Goal: Transaction & Acquisition: Obtain resource

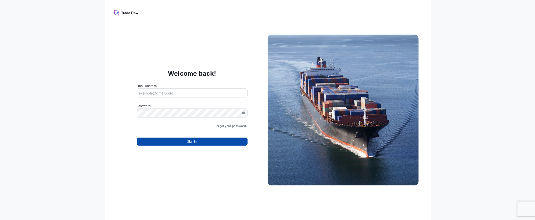
type input "[EMAIL_ADDRESS][DOMAIN_NAME]"
click at [197, 144] on button "Sign In" at bounding box center [192, 142] width 111 height 8
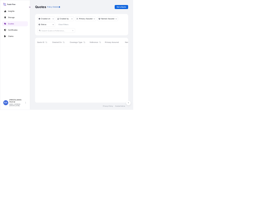
scroll to position [126, 182]
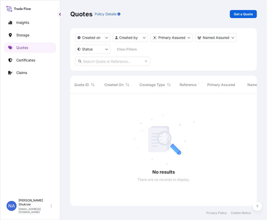
click at [239, 11] on link "Get a Quote" at bounding box center [243, 14] width 27 height 8
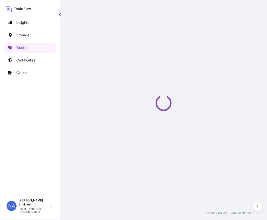
select select "Water"
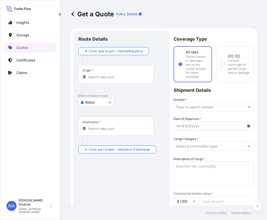
scroll to position [8, 0]
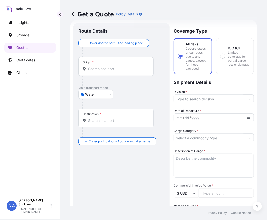
click at [109, 70] on input "Origin *" at bounding box center [117, 68] width 59 height 5
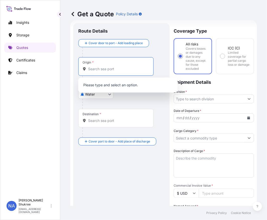
paste input "[GEOGRAPHIC_DATA], [GEOGRAPHIC_DATA]"
click at [62, 14] on button "button" at bounding box center [60, 14] width 6 height 6
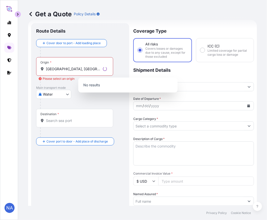
click at [61, 14] on p "Get a Quote" at bounding box center [50, 14] width 44 height 8
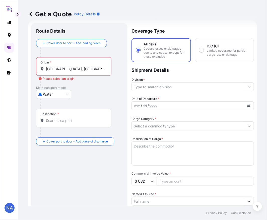
click at [79, 65] on div "Origin * [GEOGRAPHIC_DATA], [GEOGRAPHIC_DATA]" at bounding box center [73, 66] width 75 height 19
click at [79, 66] on input "[GEOGRAPHIC_DATA], [GEOGRAPHIC_DATA]" at bounding box center [75, 68] width 59 height 5
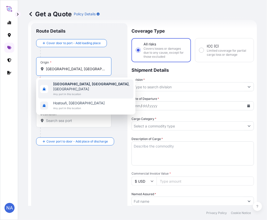
click at [81, 83] on span "[GEOGRAPHIC_DATA], [GEOGRAPHIC_DATA] , [GEOGRAPHIC_DATA]" at bounding box center [92, 87] width 78 height 10
type input "[GEOGRAPHIC_DATA], [GEOGRAPHIC_DATA], [GEOGRAPHIC_DATA]"
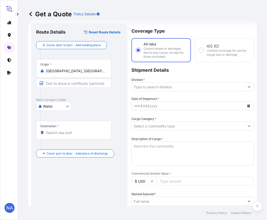
click at [72, 130] on div "Destination *" at bounding box center [73, 130] width 75 height 19
click at [72, 130] on input "Destination *" at bounding box center [75, 132] width 59 height 5
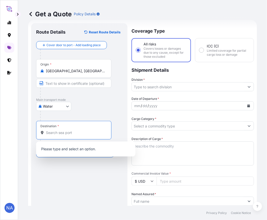
paste input "[GEOGRAPHIC_DATA], [GEOGRAPHIC_DATA]"
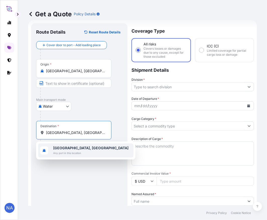
click at [74, 152] on span "Any port in this location" at bounding box center [90, 152] width 75 height 5
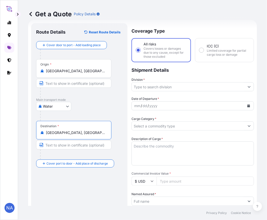
type input "[GEOGRAPHIC_DATA], [GEOGRAPHIC_DATA]"
click at [152, 85] on input "Division *" at bounding box center [188, 86] width 113 height 9
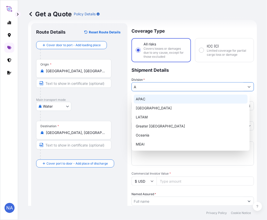
click at [152, 101] on div "APAC" at bounding box center [191, 99] width 114 height 9
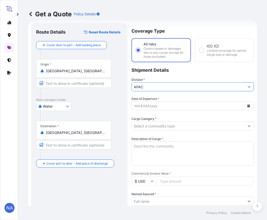
type input "APAC"
click at [160, 75] on p "Shipment Details" at bounding box center [192, 69] width 122 height 15
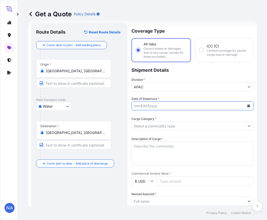
click at [247, 106] on icon "Calendar" at bounding box center [248, 105] width 3 height 3
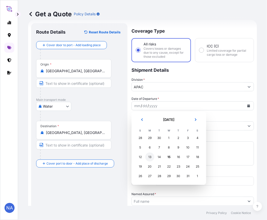
click at [150, 156] on div "13" at bounding box center [149, 156] width 9 height 9
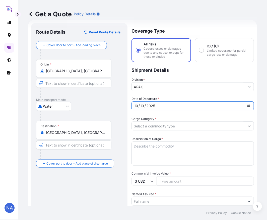
click at [175, 99] on div "Date of Departure * [DATE]" at bounding box center [192, 103] width 122 height 14
click at [146, 126] on input "Cargo Category *" at bounding box center [188, 125] width 113 height 9
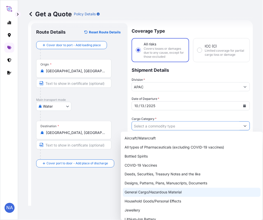
click at [133, 191] on div "General Cargo/Hazardous Material" at bounding box center [192, 192] width 138 height 9
type input "General Cargo/Hazardous Material"
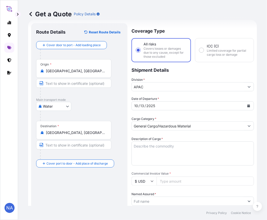
click at [171, 116] on div "Cargo Category * General Cargo/Hazardous Material" at bounding box center [192, 123] width 122 height 14
click at [141, 115] on div "Date of Departure * [DATE] Cargo Category * General Cargo/Hazardous Material De…" at bounding box center [192, 214] width 122 height 236
click at [151, 148] on textarea "Description of Cargo *" at bounding box center [192, 153] width 122 height 24
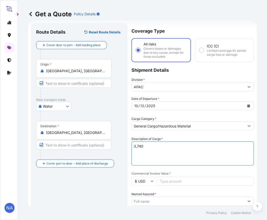
paste textarea "BAGS LOADED INTO 4 40' CONTAINER(S) LH735200, BG25HT-IC"
type textarea "3,740 BAGS LOADED INTO 4 40' CONTAINER(S) LH735200, BG25HT-IC"
click at [166, 137] on div "Description of Cargo * 3,740 BAGS LOADED INTO 4 40' CONTAINER(S) LH735200, BG25…" at bounding box center [192, 150] width 122 height 29
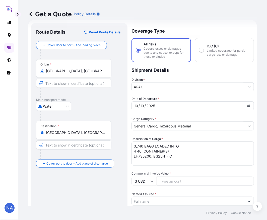
scroll to position [36, 0]
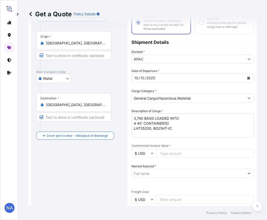
click at [178, 151] on input "Commercial Invoice Value *" at bounding box center [205, 153] width 97 height 9
paste input "76500"
type input "76500"
click at [171, 142] on div "Date of Departure * [DATE] Cargo Category * General Cargo/Hazardous Material De…" at bounding box center [192, 186] width 122 height 236
click at [164, 171] on input "Named Assured *" at bounding box center [188, 173] width 113 height 9
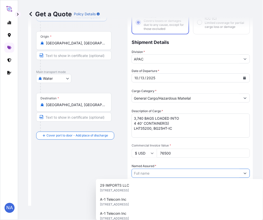
paste input "EQUISTAR CHEMICALS, LP"
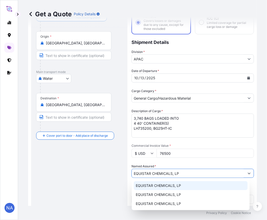
click at [146, 184] on span "EQUISTAR CHEMICALS, LP" at bounding box center [158, 185] width 45 height 5
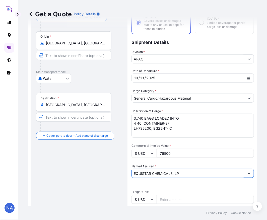
type input "EQUISTAR CHEMICALS, LP"
click at [174, 163] on div "Date of Departure * [DATE] Cargo Category * General Cargo/Hazardous Material De…" at bounding box center [192, 186] width 122 height 236
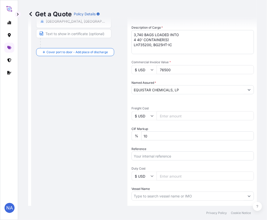
scroll to position [147, 0]
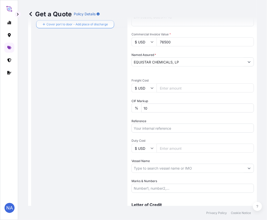
click at [151, 127] on input "Reference" at bounding box center [192, 128] width 122 height 9
paste input "10420891124"
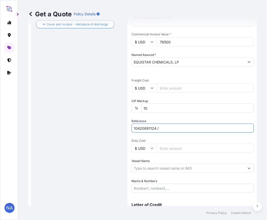
click at [182, 128] on input "10420891124 /" at bounding box center [192, 128] width 122 height 9
paste input "5013207057"
type input "10420891124 / 5013207057"
click at [168, 116] on div "Date of Departure * [DATE] Cargo Category * General Cargo/Hazardous Material De…" at bounding box center [192, 75] width 122 height 236
click at [153, 169] on input "Vessel Name" at bounding box center [188, 168] width 113 height 9
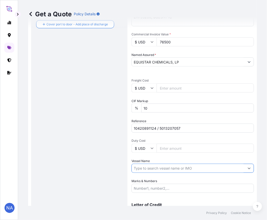
paste input "MSC DUBAI VII"
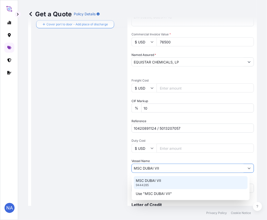
click at [157, 179] on p "MSC DUBAI VII" at bounding box center [148, 180] width 25 height 5
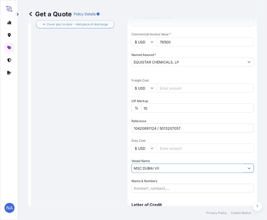
type input "MSC DUBAI VII"
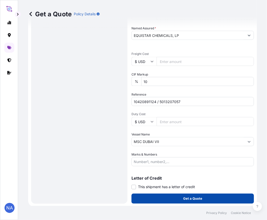
click at [143, 198] on button "Get a Quote" at bounding box center [192, 199] width 122 height 10
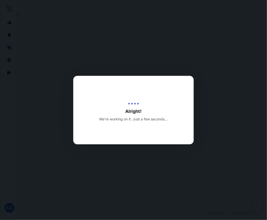
select select "Water"
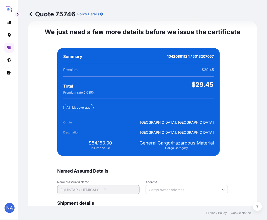
scroll to position [1179, 0]
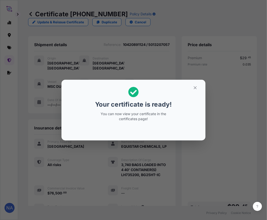
click at [109, 38] on div "Your certificate is ready! You can now view your certificate in the certificate…" at bounding box center [133, 110] width 267 height 220
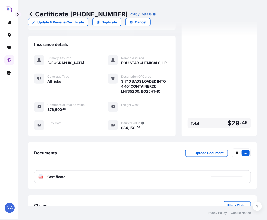
scroll to position [99, 0]
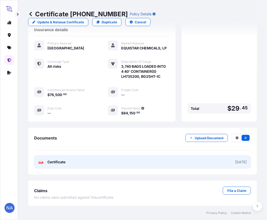
click at [82, 161] on link "PDF Certificate [DATE]" at bounding box center [142, 162] width 217 height 13
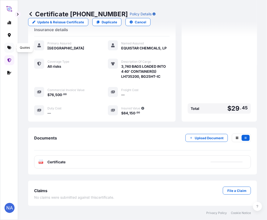
click at [10, 48] on icon at bounding box center [9, 48] width 4 height 4
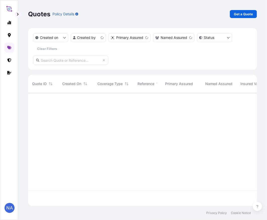
scroll to position [112, 224]
click at [244, 13] on p "Get a Quote" at bounding box center [243, 14] width 19 height 5
select select "Water"
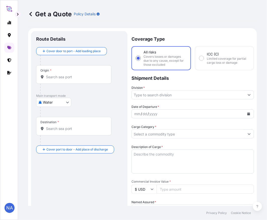
scroll to position [8, 0]
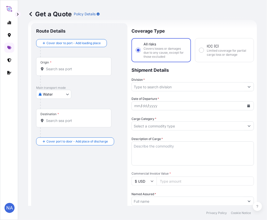
click at [83, 73] on div "Origin *" at bounding box center [73, 66] width 75 height 19
click at [83, 71] on input "Origin *" at bounding box center [75, 68] width 59 height 5
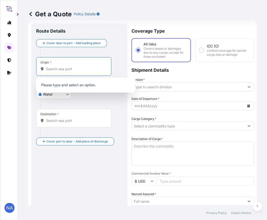
paste input "[GEOGRAPHIC_DATA], [GEOGRAPHIC_DATA]"
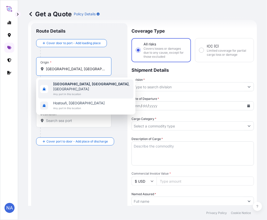
click at [72, 84] on b "[GEOGRAPHIC_DATA], [GEOGRAPHIC_DATA]" at bounding box center [90, 84] width 75 height 4
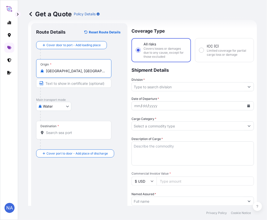
type input "[GEOGRAPHIC_DATA], [GEOGRAPHIC_DATA], [GEOGRAPHIC_DATA]"
click at [74, 114] on div at bounding box center [81, 116] width 82 height 10
click at [73, 134] on input "Destination *" at bounding box center [75, 132] width 59 height 5
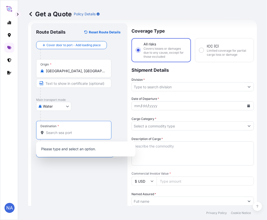
paste input "[GEOGRAPHIC_DATA], [GEOGRAPHIC_DATA]"
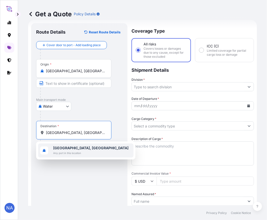
click at [69, 147] on b "[GEOGRAPHIC_DATA], [GEOGRAPHIC_DATA]" at bounding box center [90, 148] width 75 height 4
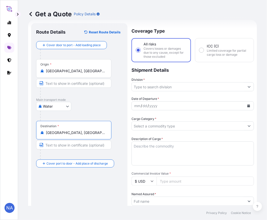
type input "[GEOGRAPHIC_DATA], [GEOGRAPHIC_DATA]"
click at [80, 115] on div at bounding box center [81, 116] width 82 height 10
click at [148, 90] on input "Division *" at bounding box center [188, 86] width 113 height 9
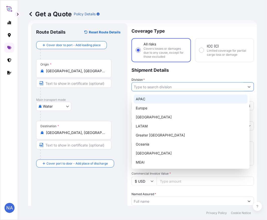
click at [148, 100] on div "APAC" at bounding box center [191, 99] width 114 height 9
type input "APAC"
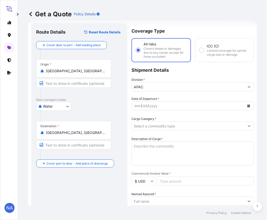
click at [179, 74] on p "Shipment Details" at bounding box center [192, 69] width 122 height 15
click at [246, 107] on button "Calendar" at bounding box center [249, 106] width 8 height 8
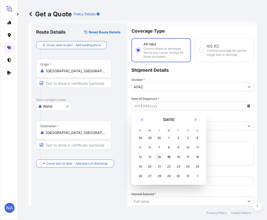
click at [151, 156] on div "13" at bounding box center [149, 156] width 9 height 9
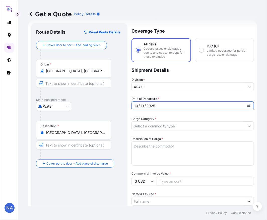
click at [184, 97] on div "Date of Departure * [DATE]" at bounding box center [192, 103] width 122 height 14
click at [165, 128] on input "Cargo Category *" at bounding box center [188, 125] width 113 height 9
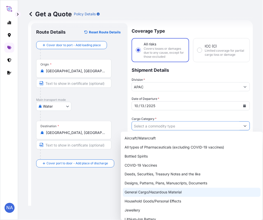
click at [137, 190] on div "General Cargo/Hazardous Material" at bounding box center [192, 192] width 138 height 9
type input "General Cargo/Hazardous Material"
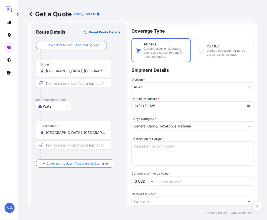
click at [180, 116] on div "Cargo Category * General Cargo/Hazardous Material" at bounding box center [192, 123] width 122 height 14
click at [162, 153] on textarea "Description of Cargo *" at bounding box center [192, 153] width 122 height 24
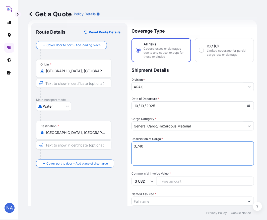
paste textarea "BAGS LOADED INTO 4 40' CONTAINER(S) PETROTHENE GA564189, 55BAG"
type textarea "3,740 BAGS LOADED INTO 4 40' CONTAINER(S) PETROTHENE GA564189, 55BAG"
click at [166, 137] on div "Description of Cargo * 3,740 BAGS LOADED INTO 4 40' CONTAINER(S) PETROTHENE GA5…" at bounding box center [192, 150] width 122 height 29
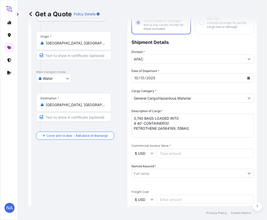
scroll to position [64, 0]
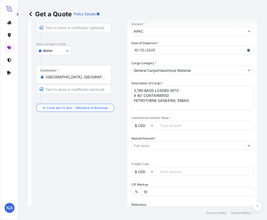
click at [169, 124] on input "Commercial Invoice Value *" at bounding box center [205, 125] width 97 height 9
paste input "84150"
type input "84150"
click at [169, 143] on input "Named Assured *" at bounding box center [188, 145] width 113 height 9
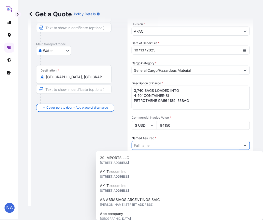
paste input "EQUISTAR CHEMICALS, LP"
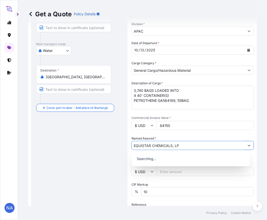
type input "EQUISTAR CHEMICALS, LP"
click at [154, 160] on p "Searching..." at bounding box center [191, 158] width 114 height 11
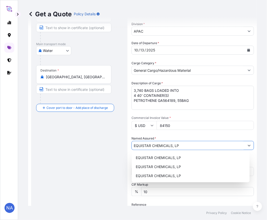
click at [184, 144] on input "EQUISTAR CHEMICALS, LP" at bounding box center [188, 145] width 113 height 9
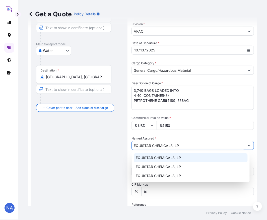
click at [142, 158] on span "EQUISTAR CHEMICALS, LP" at bounding box center [158, 157] width 45 height 5
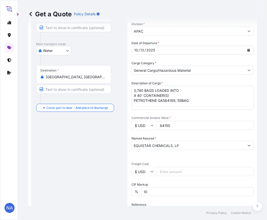
click at [160, 133] on div "Date of Departure * [DATE] Cargo Category * General Cargo/Hazardous Material De…" at bounding box center [192, 159] width 122 height 236
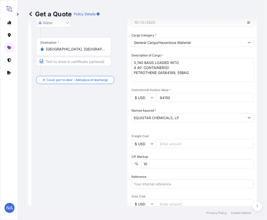
scroll to position [119, 0]
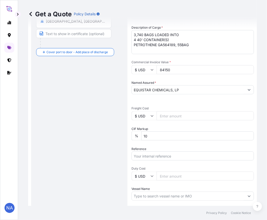
click at [165, 154] on input "Reference" at bounding box center [192, 155] width 122 height 9
paste input "10420897664"
click at [205, 156] on input "10420897664 /" at bounding box center [192, 155] width 122 height 9
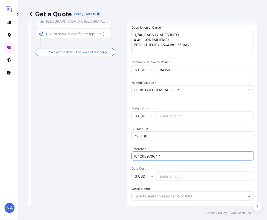
paste input "5013202454"
type input "10420897664 / 5013202454"
click at [206, 144] on div "Date of Departure * [DATE] Cargo Category * General Cargo/Hazardous Material De…" at bounding box center [192, 103] width 122 height 236
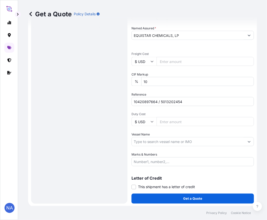
click at [157, 139] on input "Vessel Name" at bounding box center [188, 141] width 113 height 9
paste input "MSC DUBAI VII"
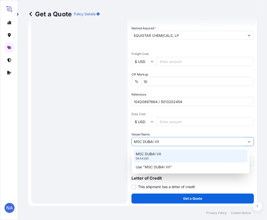
click at [154, 153] on p "MSC DUBAI VII" at bounding box center [148, 153] width 25 height 5
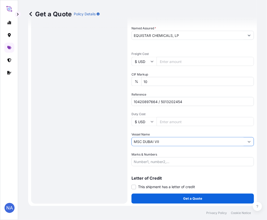
type input "MSC DUBAI VII"
click at [159, 132] on div "Vessel Name MSC DUBAI VII" at bounding box center [192, 139] width 122 height 14
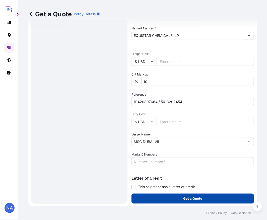
click at [172, 201] on button "Get a Quote" at bounding box center [192, 199] width 122 height 10
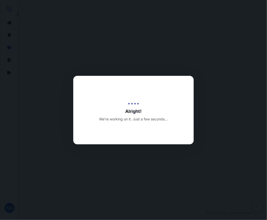
select select "Water"
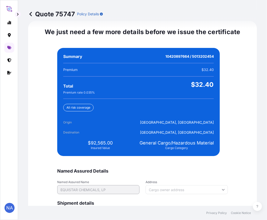
scroll to position [1179, 0]
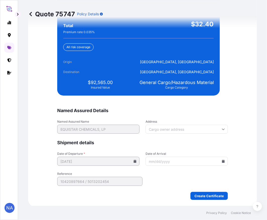
click at [211, 199] on div "We just need a few more details before we issue the certificate Named Assured D…" at bounding box center [142, 83] width 229 height 247
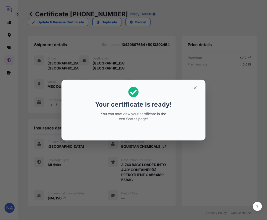
click at [131, 160] on div "Your certificate is ready! You can now view your certificate in the certificate…" at bounding box center [133, 110] width 267 height 220
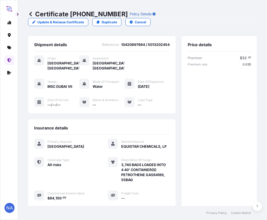
scroll to position [104, 0]
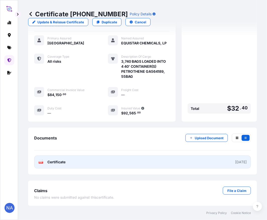
click at [125, 163] on link "PDF Certificate [DATE]" at bounding box center [142, 162] width 217 height 13
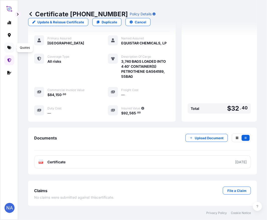
click at [10, 48] on icon at bounding box center [9, 48] width 4 height 4
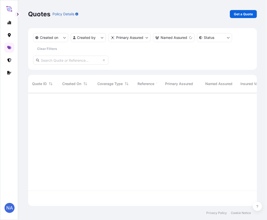
scroll to position [112, 224]
click at [239, 15] on p "Get a Quote" at bounding box center [243, 14] width 19 height 5
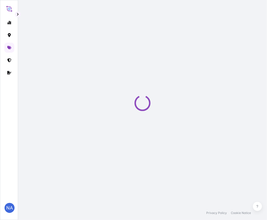
select select "Water"
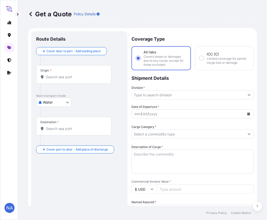
scroll to position [8, 0]
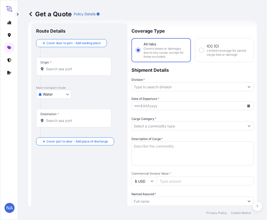
click at [57, 69] on input "Origin *" at bounding box center [75, 68] width 59 height 5
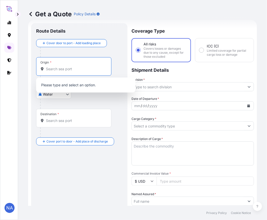
paste input "[GEOGRAPHIC_DATA], [GEOGRAPHIC_DATA]"
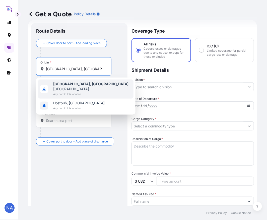
click at [67, 92] on span "Any port in this location" at bounding box center [92, 94] width 78 height 5
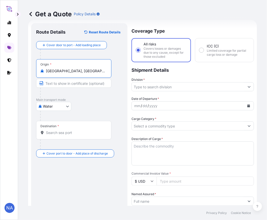
type input "[GEOGRAPHIC_DATA], [GEOGRAPHIC_DATA], [GEOGRAPHIC_DATA]"
click at [74, 135] on div "Destination *" at bounding box center [73, 130] width 75 height 19
click at [74, 135] on input "Destination *" at bounding box center [75, 132] width 59 height 5
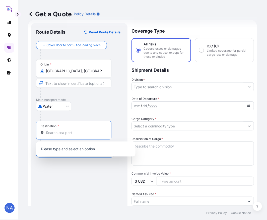
paste input "[GEOGRAPHIC_DATA], [GEOGRAPHIC_DATA]"
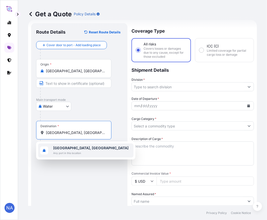
click at [75, 154] on span "Any port in this location" at bounding box center [90, 152] width 75 height 5
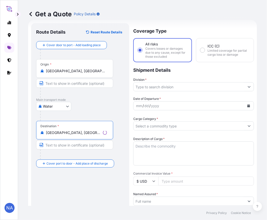
type input "[GEOGRAPHIC_DATA], [GEOGRAPHIC_DATA]"
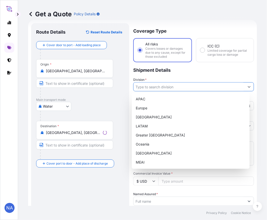
click at [146, 85] on input "Division *" at bounding box center [188, 86] width 111 height 9
click at [147, 96] on div "APAC" at bounding box center [191, 99] width 114 height 9
type input "APAC"
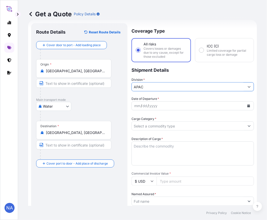
click at [153, 76] on p "Shipment Details" at bounding box center [192, 69] width 122 height 15
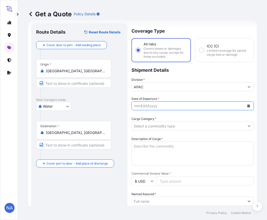
click at [247, 104] on icon "Calendar" at bounding box center [248, 105] width 3 height 3
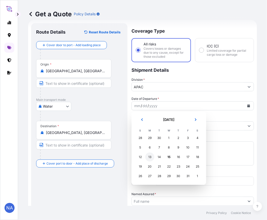
click at [151, 158] on div "13" at bounding box center [149, 156] width 9 height 9
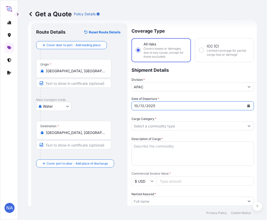
click at [169, 97] on div "Date of Departure * [DATE]" at bounding box center [192, 103] width 122 height 14
click at [144, 123] on input "Cargo Category *" at bounding box center [188, 125] width 113 height 9
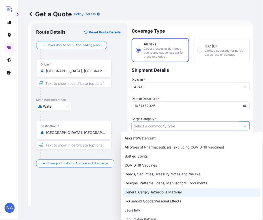
click at [135, 192] on div "General Cargo/Hazardous Material" at bounding box center [192, 192] width 138 height 9
type input "General Cargo/Hazardous Material"
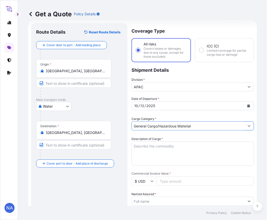
click at [152, 119] on label "Cargo Category *" at bounding box center [143, 118] width 25 height 5
click at [152, 121] on input "General Cargo/Hazardous Material" at bounding box center [188, 125] width 113 height 9
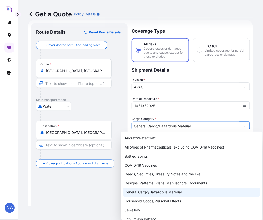
click at [137, 189] on div "General Cargo/Hazardous Material" at bounding box center [192, 192] width 138 height 9
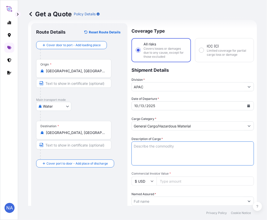
click at [156, 152] on textarea "Description of Cargo *" at bounding box center [192, 153] width 122 height 24
click at [171, 151] on textarea "Description of Cargo *" at bounding box center [192, 153] width 122 height 24
paste textarea "BAGS LOADED INTO 5 20' DRY VAN PETROTHENE GA502119, SEABULK"
type textarea "5 BAGS LOADED INTO 5 20' DRY VAN PETROTHENE GA502119, SEABULK"
click at [176, 137] on div "Description of Cargo * 5 BAGS LOADED INTO 5 20' DRY VAN PETROTHENE GA502119, SE…" at bounding box center [192, 150] width 122 height 29
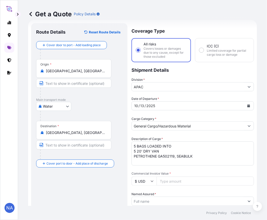
scroll to position [36, 0]
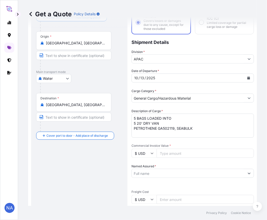
click at [174, 152] on input "Commercial Invoice Value *" at bounding box center [205, 153] width 97 height 9
paste input "73816.5"
type input "73816.52"
click at [177, 144] on span "Commercial Invoice Value *" at bounding box center [192, 146] width 122 height 4
click at [177, 149] on input "73816.52" at bounding box center [205, 153] width 97 height 9
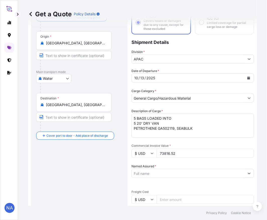
click at [156, 177] on input "Named Assured *" at bounding box center [188, 173] width 113 height 9
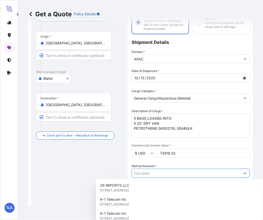
paste input "EQUISTAR CHEMICALS, LP"
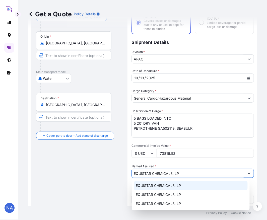
click at [141, 187] on span "EQUISTAR CHEMICALS, LP" at bounding box center [158, 185] width 45 height 5
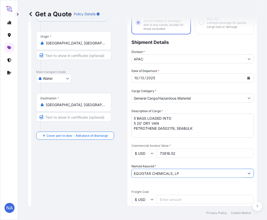
type input "EQUISTAR CHEMICALS, LP"
click at [153, 162] on div "Date of Departure * [DATE] Cargo Category * General Cargo/Hazardous Material De…" at bounding box center [192, 186] width 122 height 236
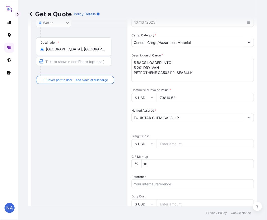
scroll to position [119, 0]
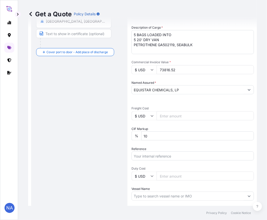
click at [154, 151] on input "Reference" at bounding box center [192, 155] width 122 height 9
paste input "10420897647"
click at [172, 154] on input "10420897647 /" at bounding box center [192, 155] width 122 height 9
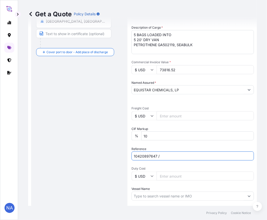
paste input "5013165170"
type input "10420897647 / 5013165170"
click at [174, 145] on div "Date of Departure * [DATE] Cargo Category * General Cargo/Hazardous Material De…" at bounding box center [192, 103] width 122 height 236
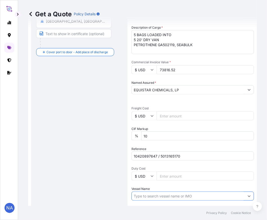
click at [145, 197] on input "Vessel Name" at bounding box center [188, 196] width 113 height 9
paste input "MSC DUBAI VII"
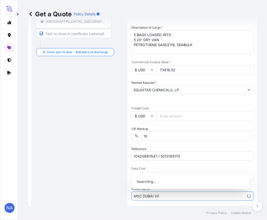
scroll to position [147, 0]
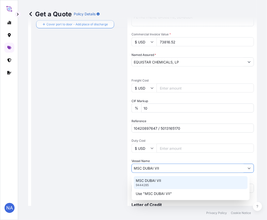
click at [154, 182] on p "MSC DUBAI VII" at bounding box center [148, 180] width 25 height 5
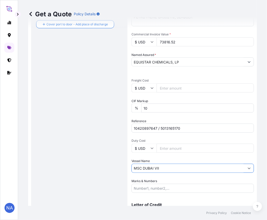
type input "MSC DUBAI VII"
click at [163, 157] on div "Date of Departure * [DATE] Cargo Category * General Cargo/Hazardous Material De…" at bounding box center [192, 75] width 122 height 236
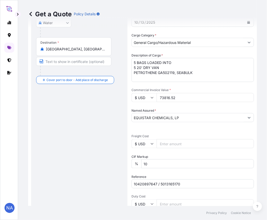
scroll to position [174, 0]
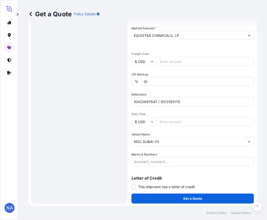
click at [102, 151] on div "Route Details Reset Route Details Cover door to port - Add loading place Place …" at bounding box center [79, 30] width 86 height 336
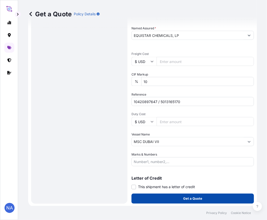
click at [169, 197] on button "Get a Quote" at bounding box center [192, 199] width 122 height 10
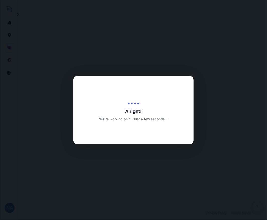
scroll to position [360, 0]
select select "Water"
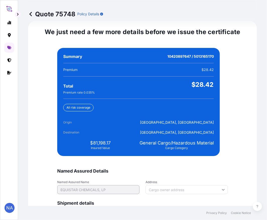
scroll to position [1179, 0]
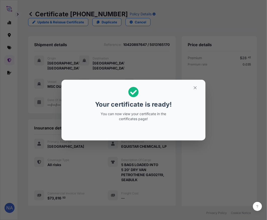
click at [190, 188] on div "Your certificate is ready! You can now view your certificate in the certificate…" at bounding box center [133, 110] width 267 height 220
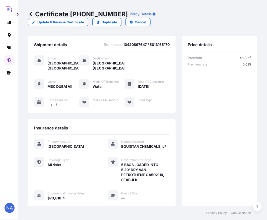
scroll to position [104, 0]
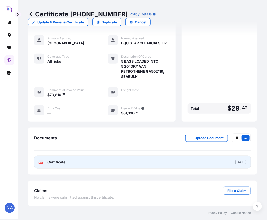
click at [87, 164] on link "PDF Certificate [DATE]" at bounding box center [142, 162] width 217 height 13
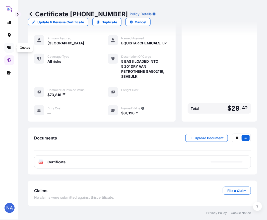
click at [10, 47] on icon at bounding box center [9, 48] width 4 height 4
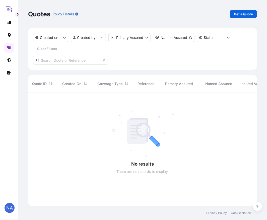
scroll to position [127, 224]
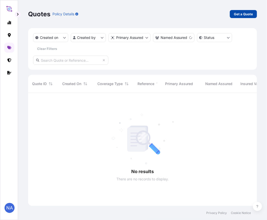
click at [240, 17] on link "Get a Quote" at bounding box center [243, 14] width 27 height 8
select select "Water"
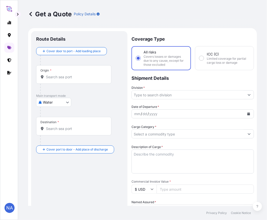
scroll to position [8, 0]
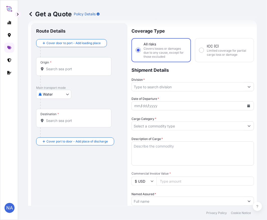
click at [61, 67] on input "Origin *" at bounding box center [75, 68] width 59 height 5
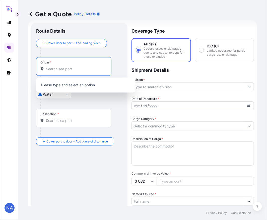
paste input "[GEOGRAPHIC_DATA], [GEOGRAPHIC_DATA]"
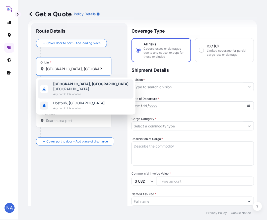
click at [70, 92] on span "Any port in this location" at bounding box center [92, 94] width 78 height 5
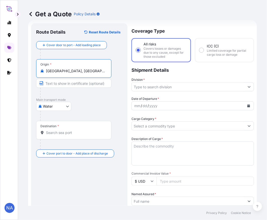
type input "[GEOGRAPHIC_DATA], [GEOGRAPHIC_DATA], [GEOGRAPHIC_DATA]"
click at [87, 136] on div "Destination *" at bounding box center [73, 130] width 75 height 19
click at [87, 135] on input "Destination *" at bounding box center [75, 132] width 59 height 5
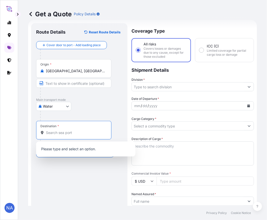
paste input "[GEOGRAPHIC_DATA], [GEOGRAPHIC_DATA]"
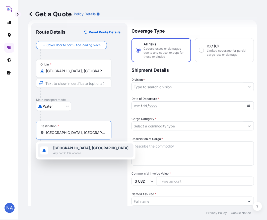
click at [61, 146] on b "[GEOGRAPHIC_DATA], [GEOGRAPHIC_DATA]" at bounding box center [90, 148] width 75 height 4
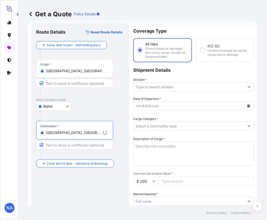
type input "[GEOGRAPHIC_DATA], [GEOGRAPHIC_DATA]"
click at [111, 116] on div at bounding box center [82, 116] width 84 height 10
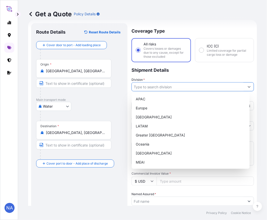
click at [163, 88] on input "Division *" at bounding box center [188, 86] width 113 height 9
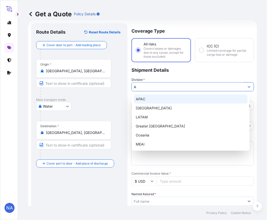
click at [149, 99] on div "APAC" at bounding box center [191, 99] width 114 height 9
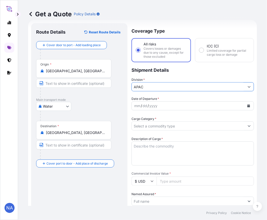
type input "APAC"
click at [168, 75] on p "Shipment Details" at bounding box center [192, 69] width 122 height 15
click at [247, 106] on icon "Calendar" at bounding box center [248, 105] width 3 height 3
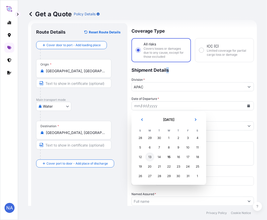
click at [150, 158] on div "13" at bounding box center [149, 156] width 9 height 9
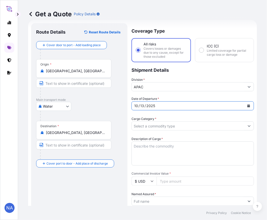
click at [169, 96] on div "Date of Departure * [DATE]" at bounding box center [192, 103] width 122 height 14
click at [156, 122] on input "Cargo Category *" at bounding box center [188, 125] width 113 height 9
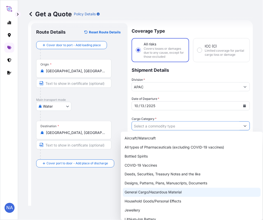
click at [134, 192] on div "General Cargo/Hazardous Material" at bounding box center [192, 192] width 138 height 9
type input "General Cargo/Hazardous Material"
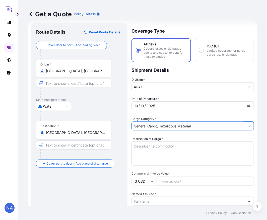
click at [176, 152] on textarea "Description of Cargo *" at bounding box center [192, 153] width 122 height 24
click at [144, 153] on textarea "Description of Cargo *" at bounding box center [192, 153] width 122 height 24
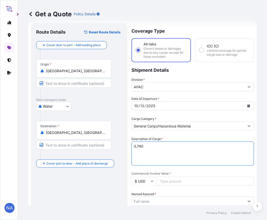
paste textarea "BAGS LOADED INTO 4 40' CONTAINER(S) HYPERZONE HY55312X01, BG25HT"
type textarea "3,740 BAGS LOADED INTO 4 40' CONTAINER(S) HYPERZONE HY55312X01, BG25HT"
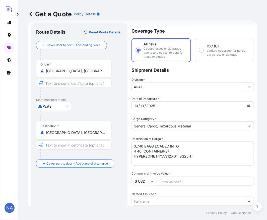
click at [161, 132] on div "Date of Departure * [DATE] Cargo Category * General Cargo/Hazardous Material De…" at bounding box center [192, 214] width 122 height 236
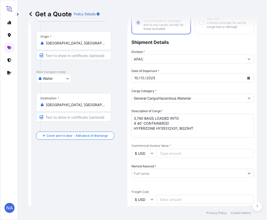
click at [165, 152] on input "Commercial Invoice Value *" at bounding box center [205, 153] width 97 height 9
paste input "74630"
type input "74630"
click at [168, 141] on div "Date of Departure * [DATE] Cargo Category * General Cargo/Hazardous Material De…" at bounding box center [192, 186] width 122 height 236
click at [153, 174] on input "Named Assured *" at bounding box center [188, 173] width 113 height 9
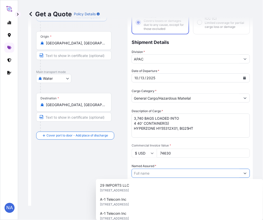
paste input "EQUISTAR CHEMICALS, LP"
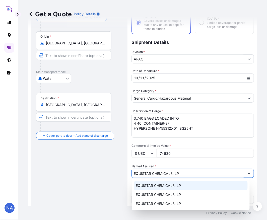
click at [142, 187] on span "EQUISTAR CHEMICALS, LP" at bounding box center [158, 185] width 45 height 5
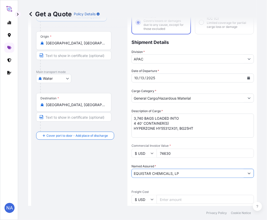
type input "EQUISTAR CHEMICALS, LP"
click at [185, 164] on div "Named Assured * EQUISTAR CHEMICALS, LP" at bounding box center [192, 171] width 122 height 14
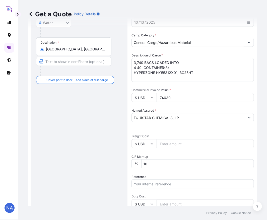
scroll to position [119, 0]
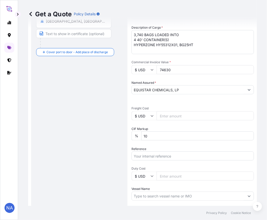
click at [155, 157] on input "Reference" at bounding box center [192, 155] width 122 height 9
paste input "10420900471"
click at [172, 149] on div "Reference 10420900471 /" at bounding box center [192, 153] width 122 height 14
click at [172, 151] on input "10420900471 /" at bounding box center [192, 155] width 122 height 9
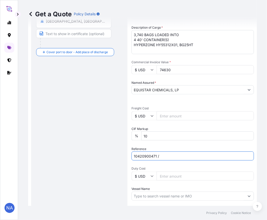
paste input "5013149287"
type input "10420900471 / 5013149287"
click at [169, 147] on div "Reference 10420900471 / 5013149287" at bounding box center [192, 153] width 122 height 14
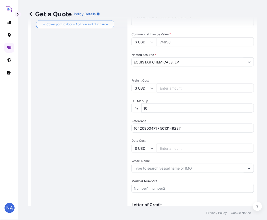
scroll to position [174, 0]
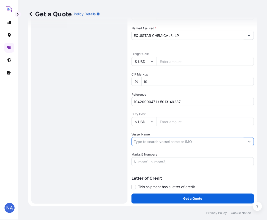
click at [149, 141] on input "Vessel Name" at bounding box center [188, 141] width 113 height 9
paste input "MSC DUBAI VII"
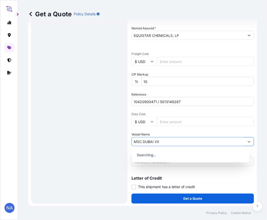
type input "MSC DUBAI VII"
click at [190, 131] on div "Date of Departure * [DATE] Cargo Category * General Cargo/Hazardous Material De…" at bounding box center [192, 49] width 122 height 236
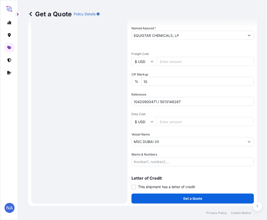
click at [166, 139] on input "MSC DUBAI VII" at bounding box center [188, 141] width 113 height 9
drag, startPoint x: 160, startPoint y: 141, endPoint x: 92, endPoint y: 141, distance: 67.2
click at [92, 141] on form "Route Details Reset Route Details Cover door to port - Add loading place Place …" at bounding box center [142, 30] width 229 height 352
click at [248, 140] on icon "Show suggestions" at bounding box center [249, 141] width 3 height 3
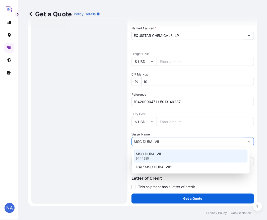
click at [160, 154] on p "MSC DUBAI VII" at bounding box center [148, 153] width 25 height 5
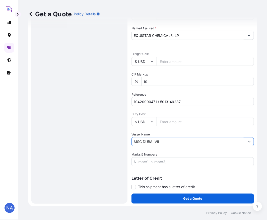
click at [184, 130] on div "Date of Departure * [DATE] Cargo Category * General Cargo/Hazardous Material De…" at bounding box center [192, 49] width 122 height 236
click at [136, 149] on div "Date of Departure * [DATE] Cargo Category * General Cargo/Hazardous Material De…" at bounding box center [192, 49] width 122 height 236
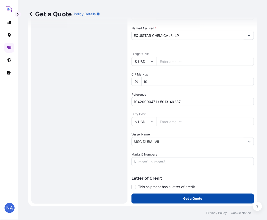
click at [149, 201] on button "Get a Quote" at bounding box center [192, 199] width 122 height 10
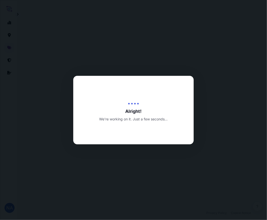
scroll to position [360, 0]
select select "Water"
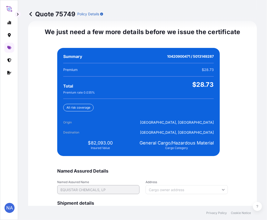
scroll to position [1179, 0]
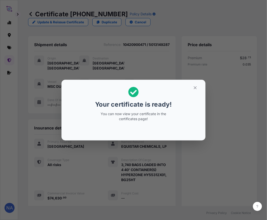
click at [214, 187] on div "Your certificate is ready! You can now view your certificate in the certificate…" at bounding box center [133, 110] width 267 height 220
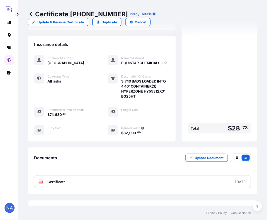
scroll to position [104, 0]
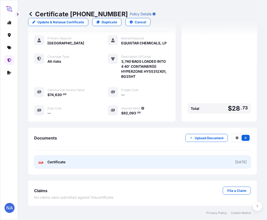
click at [123, 160] on link "PDF Certificate [DATE]" at bounding box center [142, 162] width 217 height 13
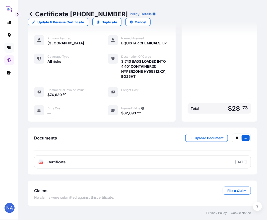
click at [11, 48] on icon at bounding box center [9, 48] width 4 height 4
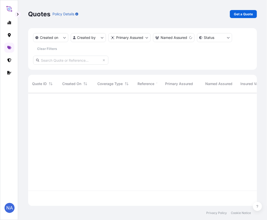
scroll to position [127, 224]
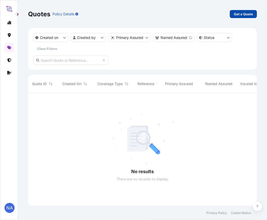
click at [246, 17] on link "Get a Quote" at bounding box center [243, 14] width 27 height 8
select select "Water"
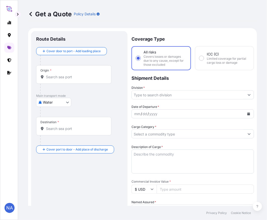
scroll to position [8, 0]
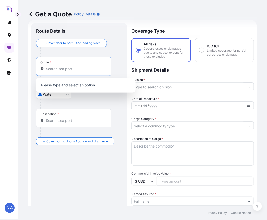
click at [73, 70] on input "Origin *" at bounding box center [75, 68] width 59 height 5
paste input "[GEOGRAPHIC_DATA], [GEOGRAPHIC_DATA]"
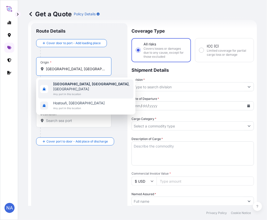
click at [66, 83] on b "[GEOGRAPHIC_DATA], [GEOGRAPHIC_DATA]" at bounding box center [90, 84] width 75 height 4
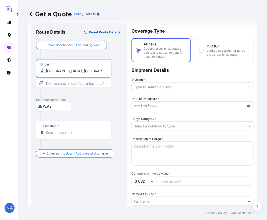
type input "[GEOGRAPHIC_DATA], [GEOGRAPHIC_DATA], [GEOGRAPHIC_DATA]"
click at [60, 132] on input "Destination *" at bounding box center [75, 132] width 59 height 5
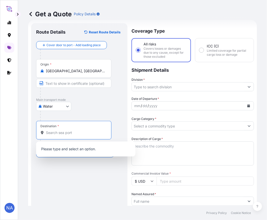
paste input "[GEOGRAPHIC_DATA], [GEOGRAPHIC_DATA]"
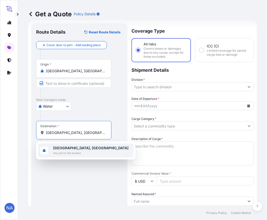
click at [59, 150] on span "Any port in this location" at bounding box center [90, 152] width 75 height 5
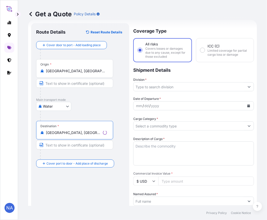
type input "[GEOGRAPHIC_DATA], [GEOGRAPHIC_DATA]"
click at [159, 89] on input "Division *" at bounding box center [188, 86] width 111 height 9
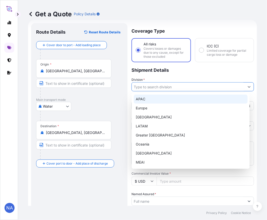
click at [150, 100] on div "APAC" at bounding box center [191, 99] width 114 height 9
type input "APAC"
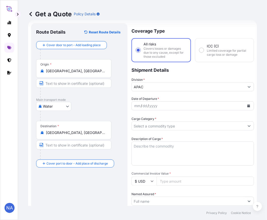
click at [150, 74] on p "Shipment Details" at bounding box center [192, 69] width 122 height 15
click at [245, 102] on button "Calendar" at bounding box center [249, 106] width 8 height 8
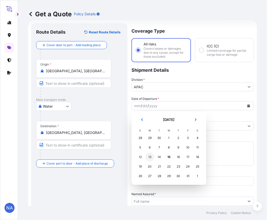
click at [147, 157] on div "13" at bounding box center [149, 156] width 9 height 9
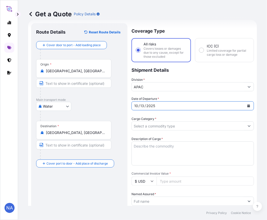
click at [173, 96] on div "Date of Departure * [DATE]" at bounding box center [192, 103] width 122 height 14
click at [153, 127] on input "Cargo Category *" at bounding box center [188, 125] width 113 height 9
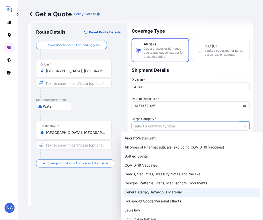
click at [132, 193] on div "General Cargo/Hazardous Material" at bounding box center [192, 192] width 138 height 9
type input "General Cargo/Hazardous Material"
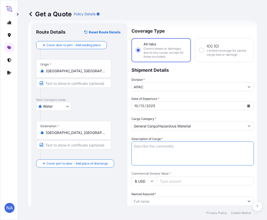
click at [147, 155] on textarea "Description of Cargo *" at bounding box center [192, 153] width 122 height 24
click at [152, 144] on textarea "Description of Cargo *" at bounding box center [192, 153] width 122 height 24
paste textarea "BAGS LOADED INTO 3 40' CONTAINER(S) HYPERZONE HY55312X01, BG25HT"
type textarea "2,805 BAGS LOADED INTO 3 40' CONTAINER(S) HYPERZONE HY55312X01, BG25HT"
click at [173, 139] on div "Description of Cargo * 2,805 BAGS LOADED INTO 3 40' CONTAINER(S) HYPERZONE HY55…" at bounding box center [192, 150] width 122 height 29
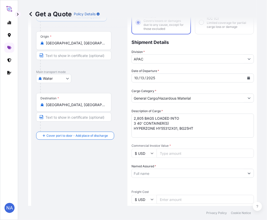
scroll to position [64, 0]
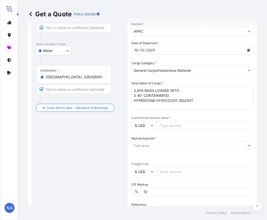
click at [168, 124] on input "Commercial Invoice Value *" at bounding box center [205, 125] width 97 height 9
paste input "58777.5"
type input "58777.5"
click at [196, 117] on span "Commercial Invoice Value *" at bounding box center [192, 118] width 122 height 4
click at [196, 121] on input "58777.5" at bounding box center [205, 125] width 97 height 9
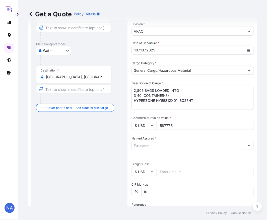
click at [158, 144] on input "Named Assured *" at bounding box center [188, 145] width 113 height 9
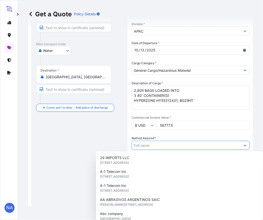
paste input "EQUISTAR CHEMICALS, LP"
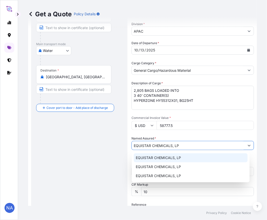
click at [145, 157] on span "EQUISTAR CHEMICALS, LP" at bounding box center [158, 157] width 45 height 5
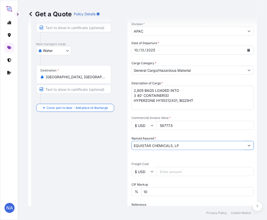
type input "EQUISTAR CHEMICALS, LP"
drag, startPoint x: 165, startPoint y: 137, endPoint x: 167, endPoint y: 135, distance: 3.2
click at [165, 136] on div "Named Assured * EQUISTAR CHEMICALS, LP" at bounding box center [192, 143] width 122 height 14
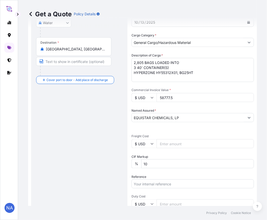
scroll to position [119, 0]
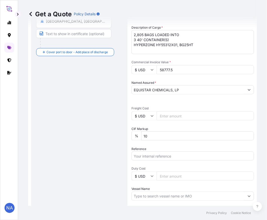
click at [161, 153] on input "Reference" at bounding box center [192, 155] width 122 height 9
paste input "10420900786"
click at [179, 158] on input "10420900786 /" at bounding box center [192, 155] width 122 height 9
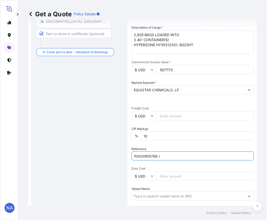
paste input "5013206870"
type input "10420900786 / 5013206870"
click at [159, 145] on div "Date of Departure * [DATE] Cargo Category * General Cargo/Hazardous Material De…" at bounding box center [192, 103] width 122 height 236
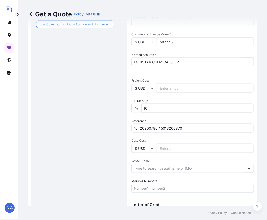
scroll to position [174, 0]
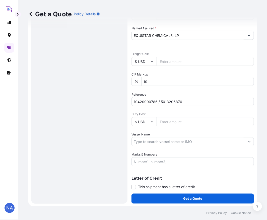
click at [144, 141] on input "Vessel Name" at bounding box center [188, 141] width 113 height 9
paste input "MSC DUBAI VII"
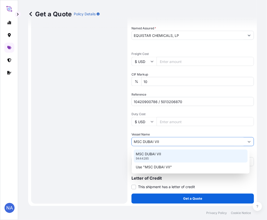
click at [140, 152] on p "MSC DUBAI VII" at bounding box center [148, 153] width 25 height 5
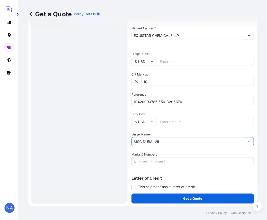
type input "MSC DUBAI VII"
click at [159, 132] on div "Vessel Name MSC DUBAI VII" at bounding box center [192, 139] width 122 height 14
click at [159, 152] on div "Marks & Numbers" at bounding box center [192, 159] width 122 height 14
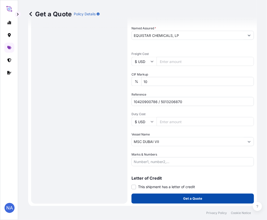
click at [164, 201] on button "Get a Quote" at bounding box center [192, 199] width 122 height 10
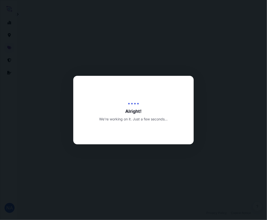
select select "Water"
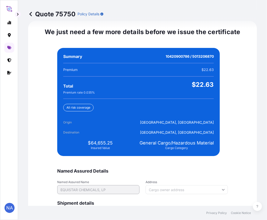
scroll to position [1179, 0]
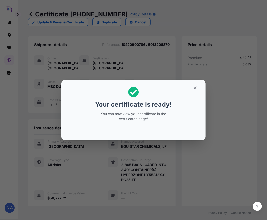
click at [139, 157] on div "Your certificate is ready! You can now view your certificate in the certificate…" at bounding box center [133, 110] width 267 height 220
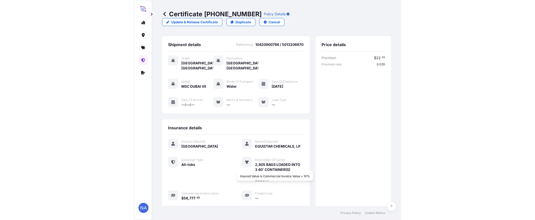
scroll to position [104, 0]
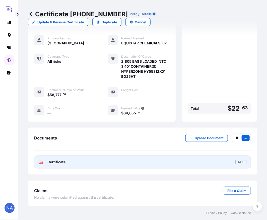
click at [122, 163] on link "PDF Certificate [DATE]" at bounding box center [142, 162] width 217 height 13
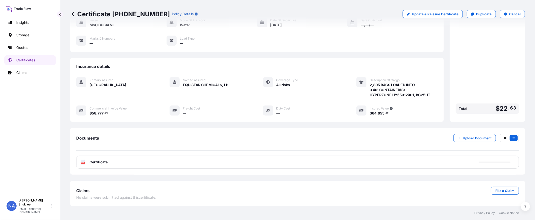
scroll to position [49, 0]
